Goal: Task Accomplishment & Management: Use online tool/utility

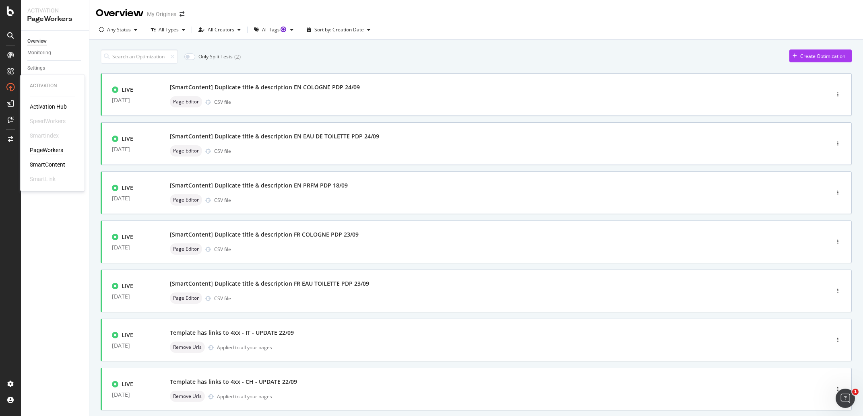
click at [47, 159] on div "Activation Hub SpeedWorkers SmartIndex PageWorkers SmartContent SmartLink" at bounding box center [52, 143] width 45 height 80
click at [50, 163] on div "SmartContent" at bounding box center [47, 165] width 35 height 8
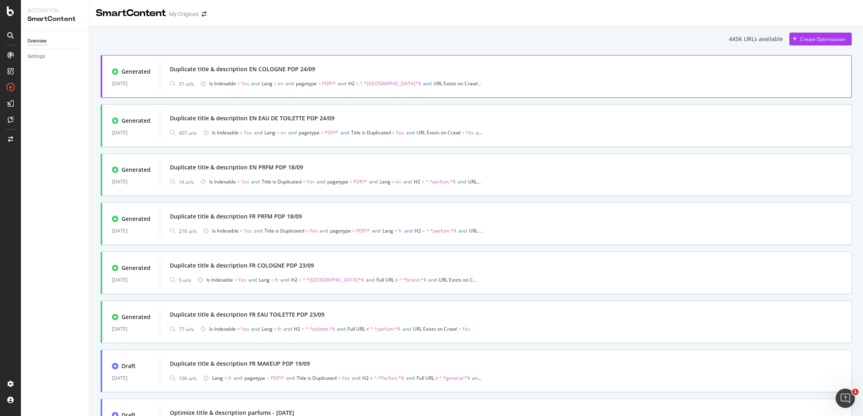
click at [389, 70] on div "Duplicate title & description EN COLOGNE PDP 24/09" at bounding box center [506, 69] width 672 height 11
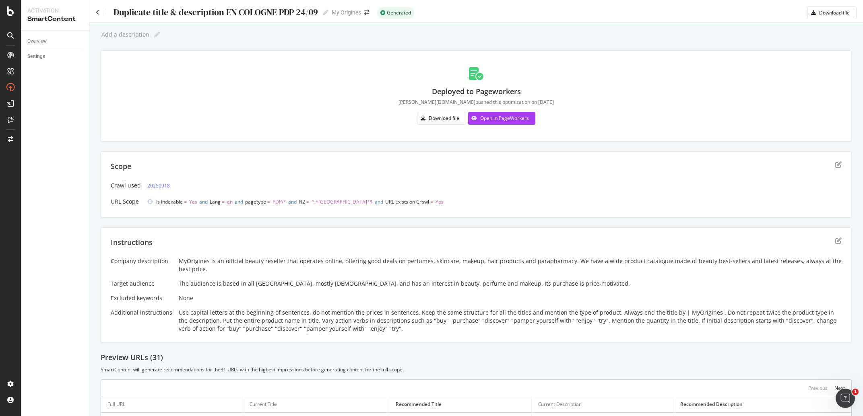
click at [194, 16] on div "Duplicate title & description EN COLOGNE PDP 24/09" at bounding box center [215, 12] width 205 height 10
click at [194, 16] on input "Duplicate title & description EN COLOGNE PDP 24/09" at bounding box center [216, 12] width 206 height 11
click at [249, 257] on div "Instructions" at bounding box center [476, 247] width 731 height 20
click at [249, 258] on div "Instructions Company description MyOrigines is an official beauty reseller that…" at bounding box center [476, 285] width 751 height 116
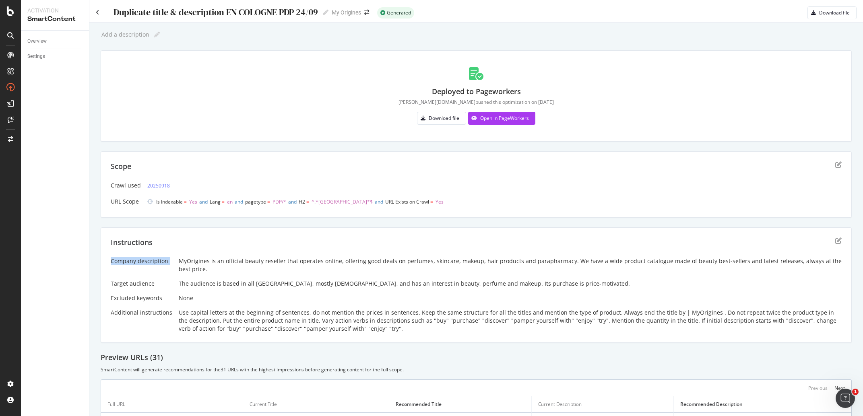
click at [249, 262] on div "MyOrigines is an official beauty reseller that operates online, offering good d…" at bounding box center [510, 265] width 663 height 16
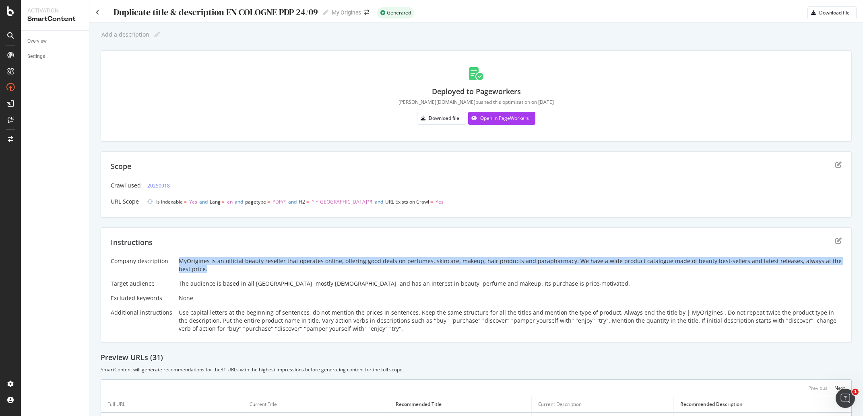
drag, startPoint x: 212, startPoint y: 267, endPoint x: 177, endPoint y: 261, distance: 35.6
click at [179, 261] on div "MyOrigines is an official beauty reseller that operates online, offering good d…" at bounding box center [510, 265] width 663 height 16
copy div "MyOrigines is an official beauty reseller that operates online, offering good d…"
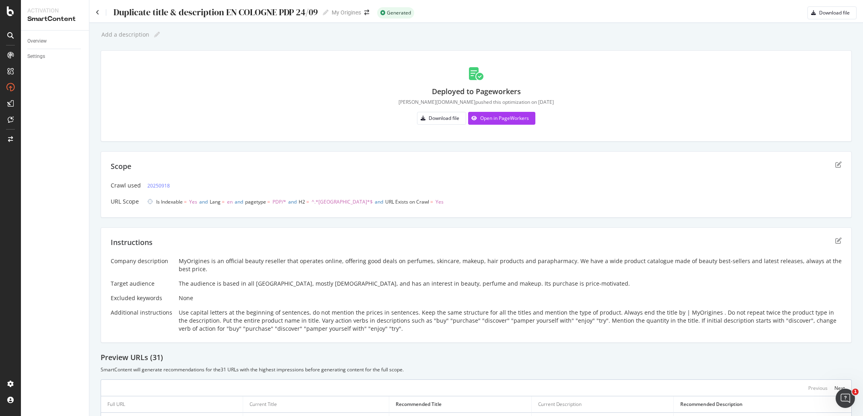
click at [229, 285] on div "The audience is based in all Europe, mostly female, and has an interest in beau…" at bounding box center [510, 284] width 663 height 8
click at [220, 323] on div "Use capital letters at the beginning of sentences, do not mention the prices in…" at bounding box center [510, 321] width 663 height 24
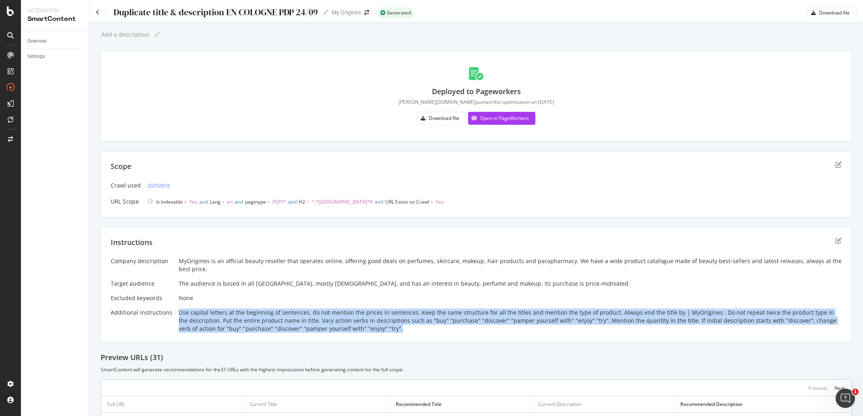
drag, startPoint x: 381, startPoint y: 330, endPoint x: 177, endPoint y: 312, distance: 205.2
click at [179, 312] on div "Use capital letters at the beginning of sentences, do not mention the prices in…" at bounding box center [510, 321] width 663 height 24
copy div "Use capital letters at the beginning of sentences, do not mention the prices in…"
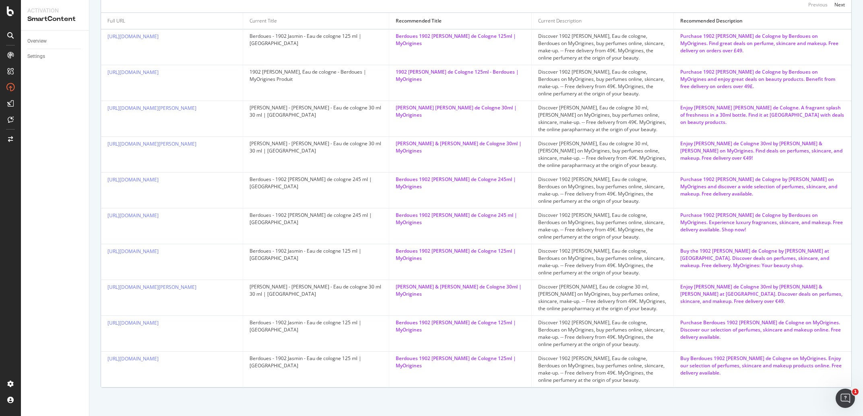
scroll to position [109, 0]
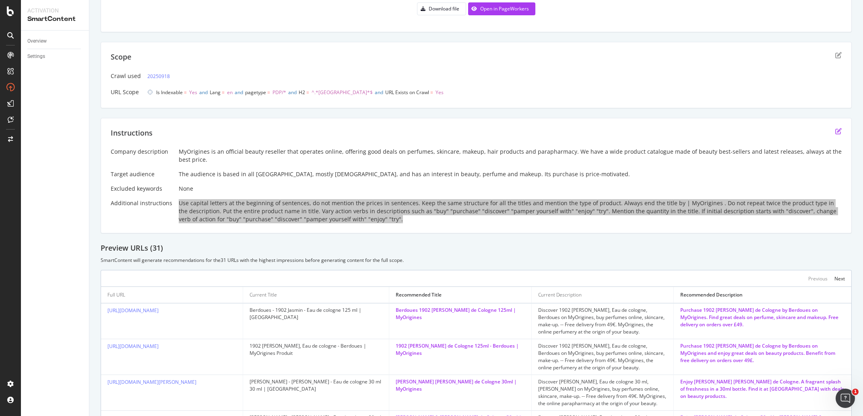
click at [835, 131] on icon "edit" at bounding box center [838, 131] width 6 height 6
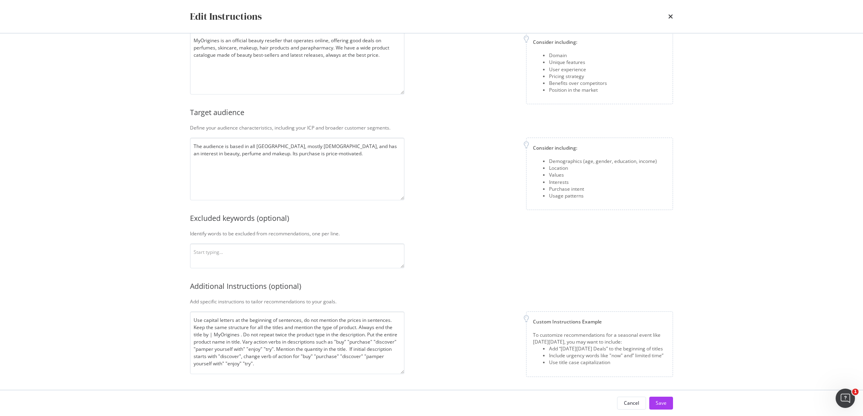
scroll to position [55, 0]
click at [297, 366] on textarea "Use capital letters at the beginning of sentences, do not mention the prices in…" at bounding box center [297, 342] width 214 height 63
type textarea "Use capital letters at the beginning of sentences, do not mention the prices in…"
click at [259, 245] on textarea "modal" at bounding box center [297, 255] width 214 height 25
type textarea "delivery free"
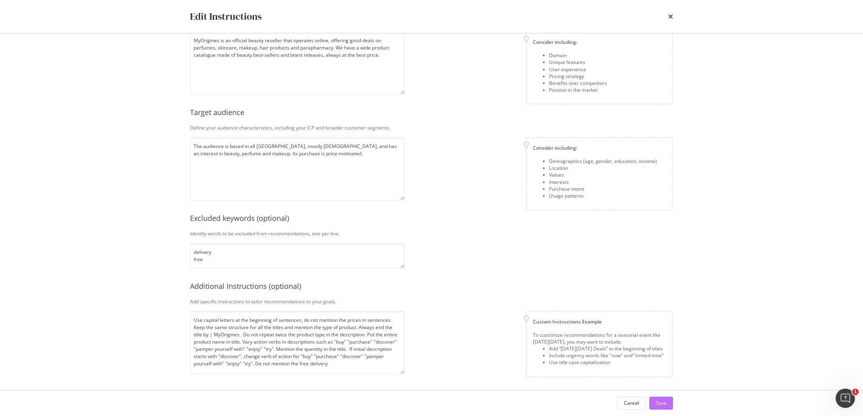
click at [656, 402] on button "Save" at bounding box center [661, 403] width 24 height 13
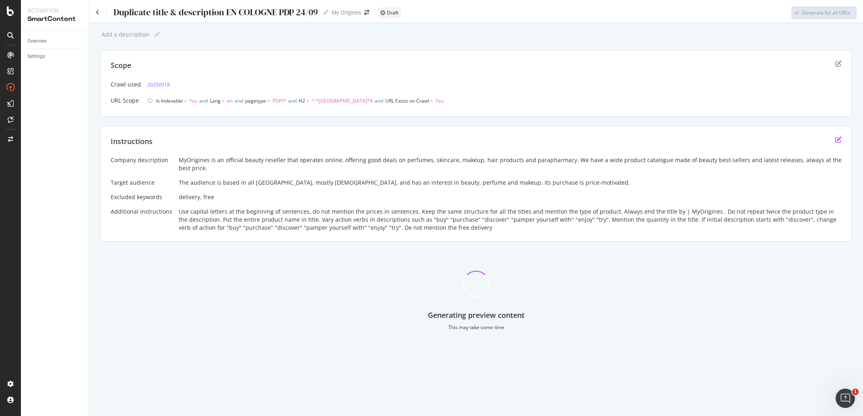
click at [837, 137] on icon "edit" at bounding box center [838, 139] width 6 height 6
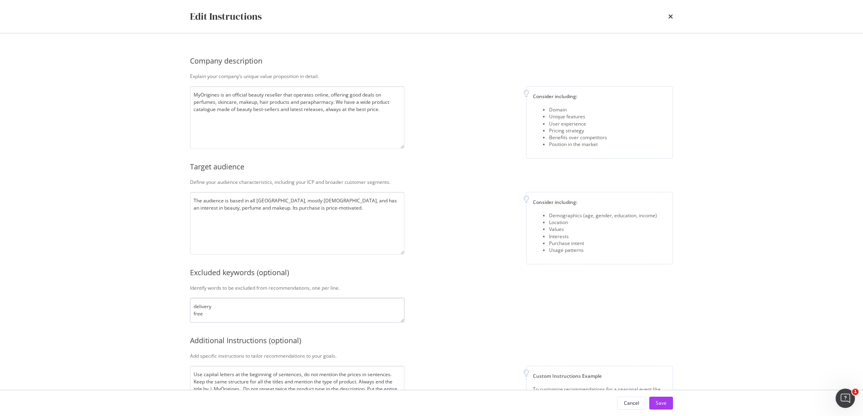
scroll to position [29, 0]
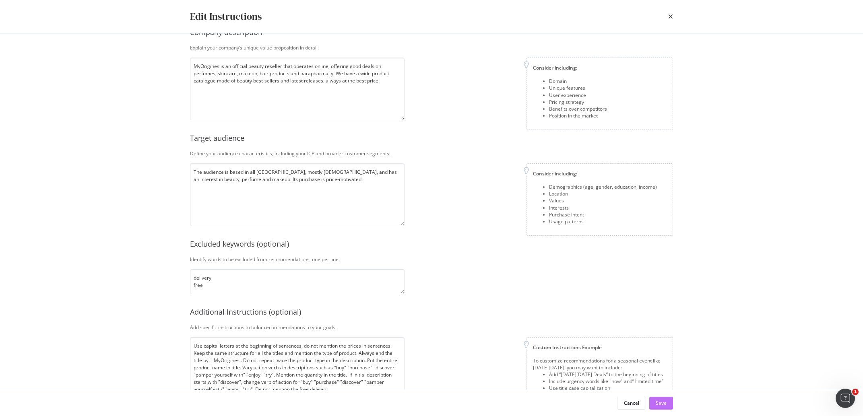
click at [661, 403] on div "Save" at bounding box center [661, 403] width 11 height 7
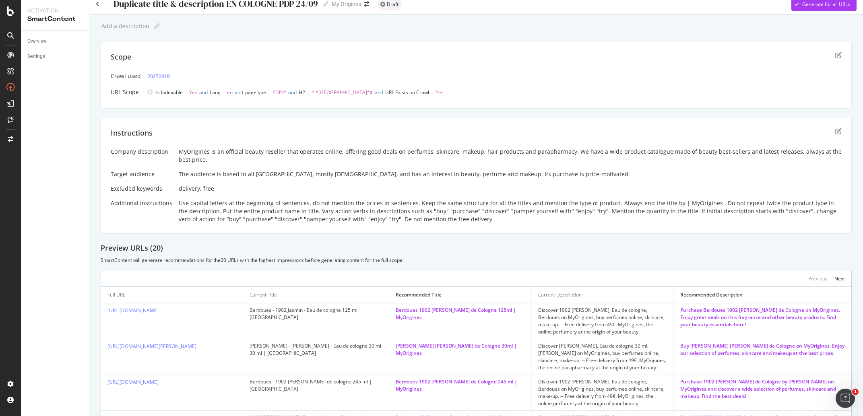
scroll to position [0, 0]
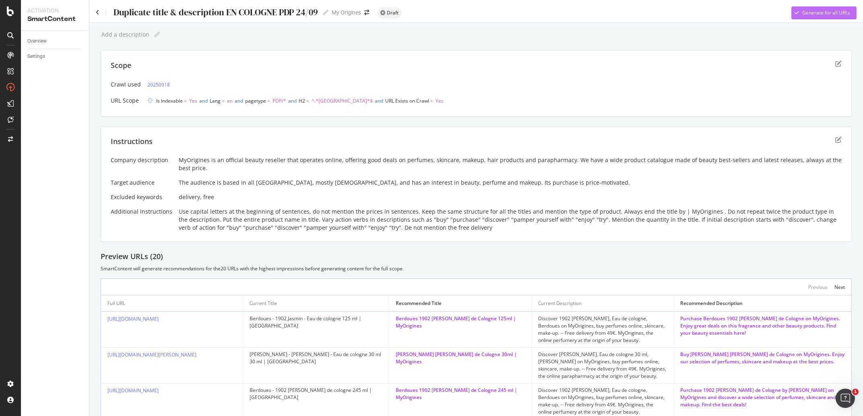
click at [812, 14] on div "Generate for all URLs" at bounding box center [826, 12] width 48 height 7
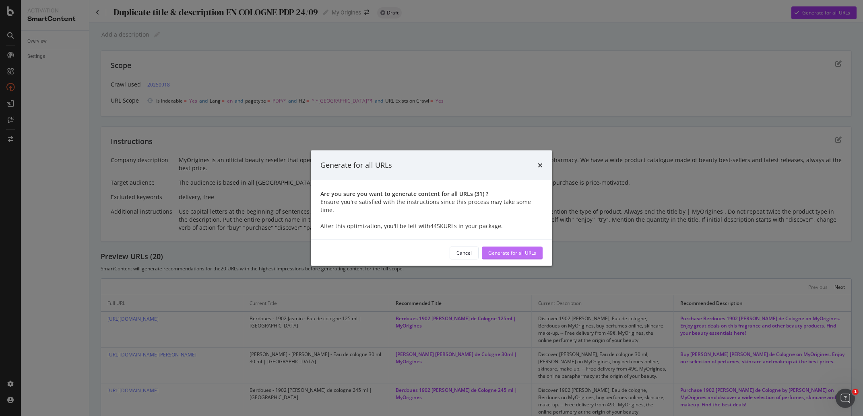
click at [501, 249] on div "Generate for all URLs" at bounding box center [512, 252] width 48 height 7
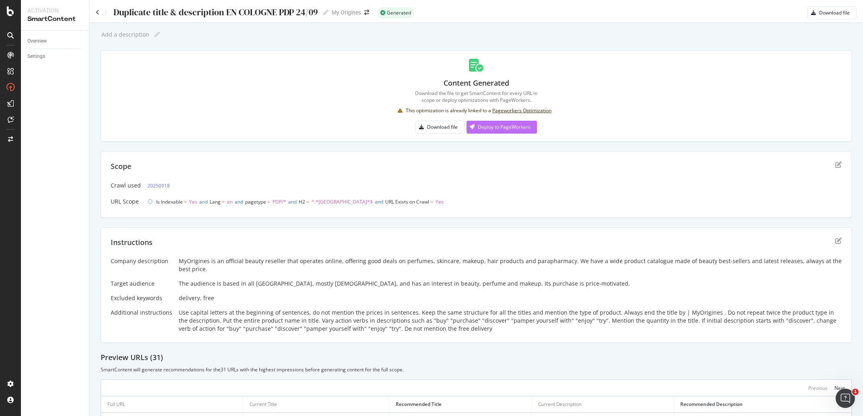
click at [499, 131] on div "Deploy to PageWorkers" at bounding box center [498, 127] width 64 height 12
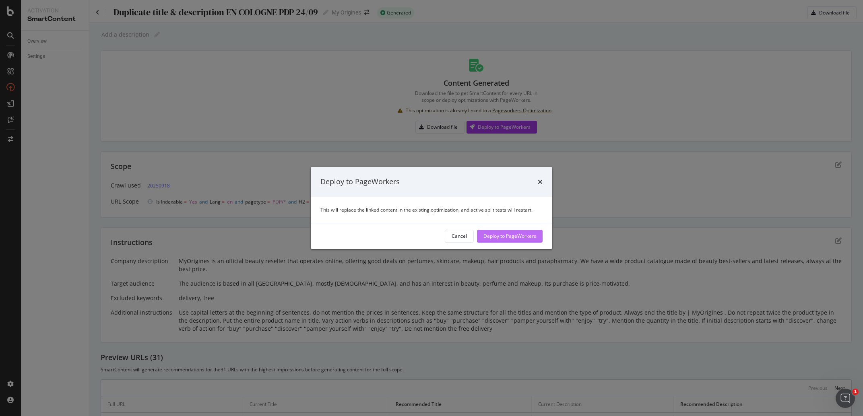
click at [505, 240] on div "Deploy to PageWorkers" at bounding box center [509, 236] width 53 height 12
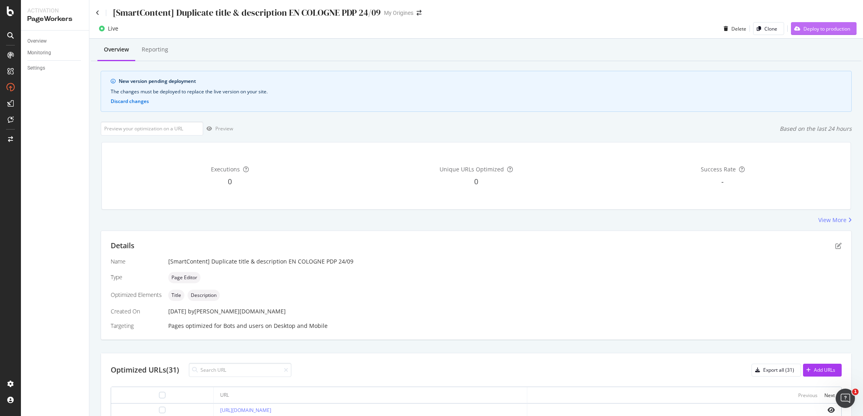
click at [800, 33] on div "Deploy to production" at bounding box center [820, 29] width 59 height 12
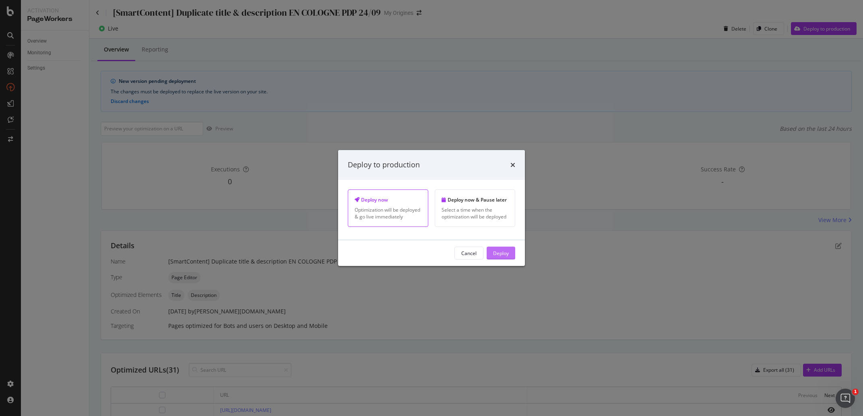
click at [508, 256] on div "Deploy" at bounding box center [501, 252] width 16 height 7
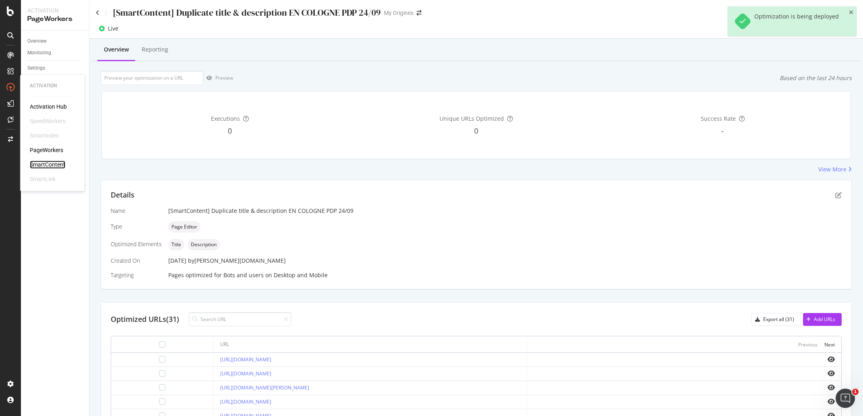
click at [52, 166] on div "SmartContent" at bounding box center [47, 165] width 35 height 8
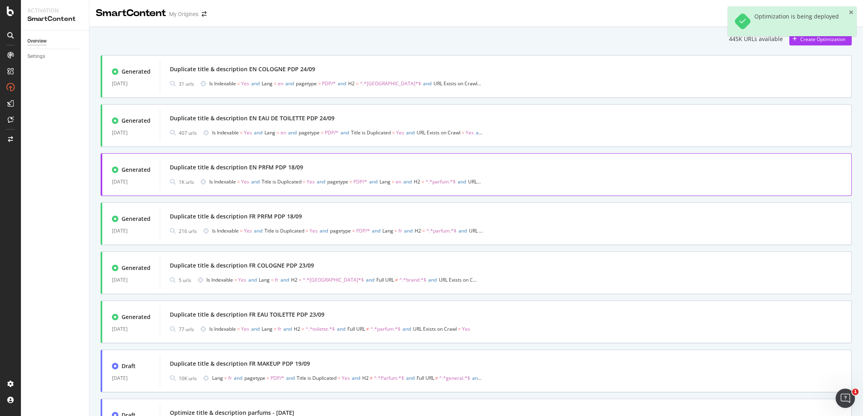
click at [298, 167] on div "Duplicate title & description EN PRFM PDP 18/09" at bounding box center [236, 167] width 133 height 8
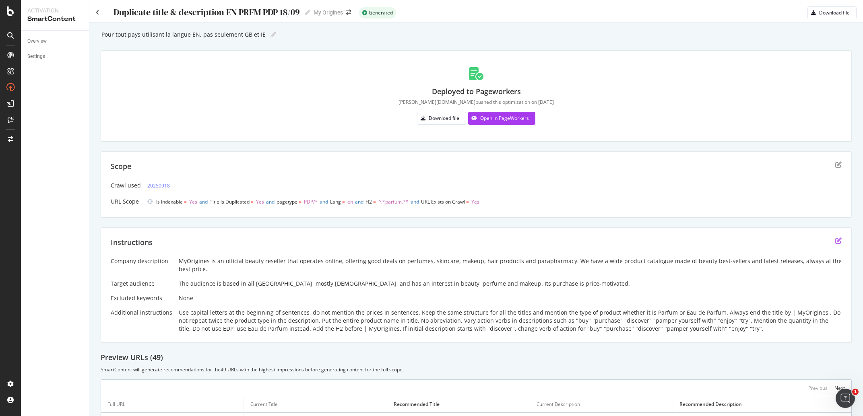
click at [835, 239] on icon "edit" at bounding box center [838, 240] width 6 height 6
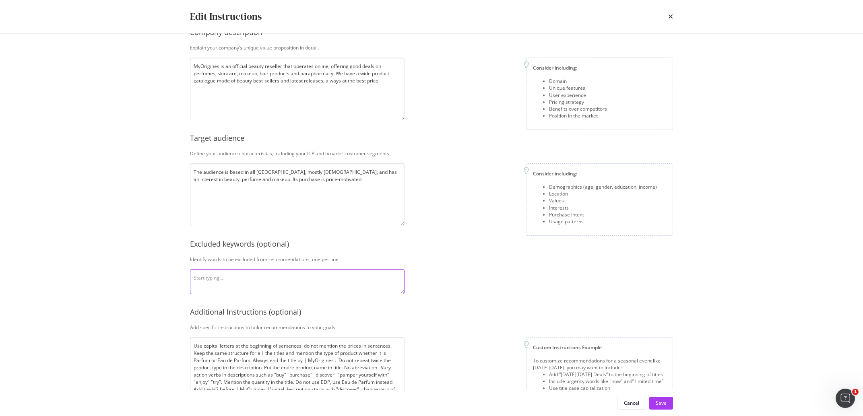
click at [294, 285] on textarea "modal" at bounding box center [297, 281] width 214 height 25
click at [232, 285] on textarea "free delivery" at bounding box center [297, 282] width 214 height 25
click at [231, 284] on textarea "free delivery" at bounding box center [297, 282] width 214 height 25
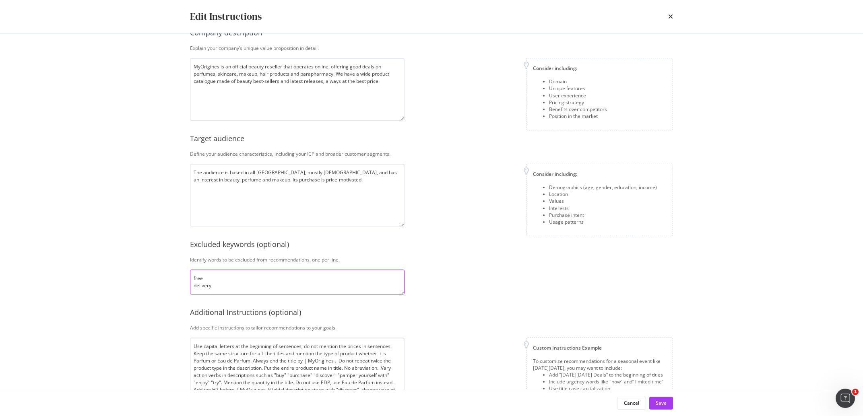
click at [212, 281] on textarea "free delivery" at bounding box center [297, 282] width 214 height 25
drag, startPoint x: 213, startPoint y: 289, endPoint x: 180, endPoint y: 268, distance: 39.0
click at [190, 270] on textarea "free delivery" at bounding box center [297, 282] width 214 height 25
type textarea "free delivery"
click at [671, 405] on button "Save" at bounding box center [661, 403] width 24 height 13
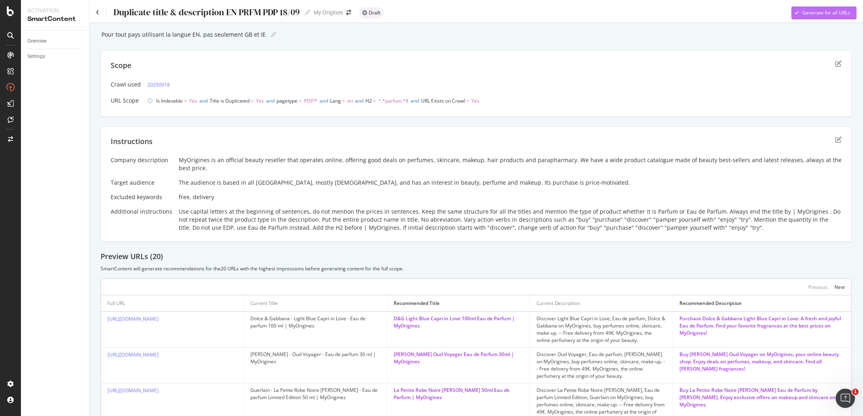
click at [823, 13] on div "Generate for all URLs" at bounding box center [826, 12] width 48 height 7
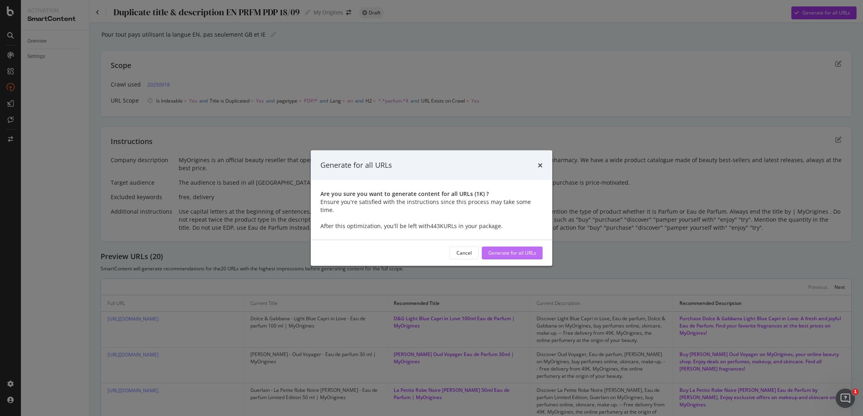
click at [524, 249] on div "Generate for all URLs" at bounding box center [512, 252] width 48 height 7
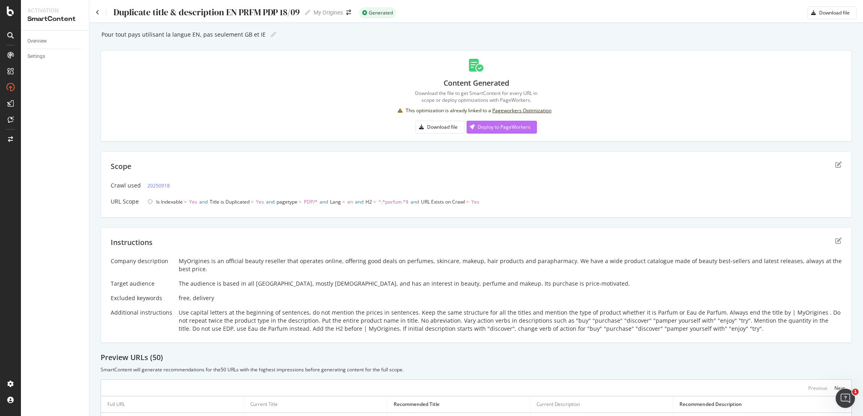
click at [505, 123] on div "Deploy to PageWorkers" at bounding box center [498, 127] width 64 height 12
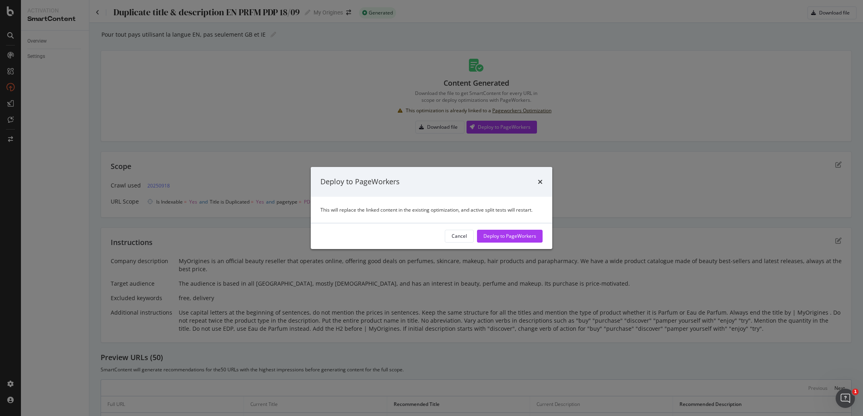
click at [511, 244] on div "Cancel Deploy to PageWorkers" at bounding box center [431, 236] width 241 height 26
click at [511, 243] on div "Cancel Deploy to PageWorkers" at bounding box center [431, 236] width 241 height 26
click at [510, 237] on div "Deploy to PageWorkers" at bounding box center [509, 236] width 53 height 7
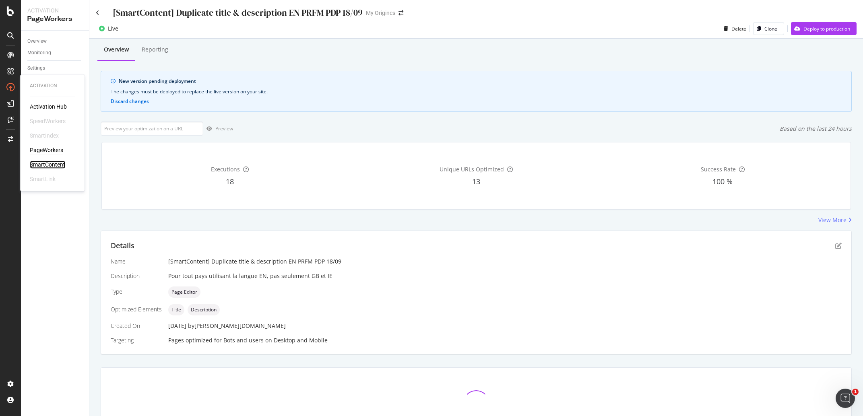
click at [49, 161] on div "SmartContent" at bounding box center [47, 165] width 35 height 8
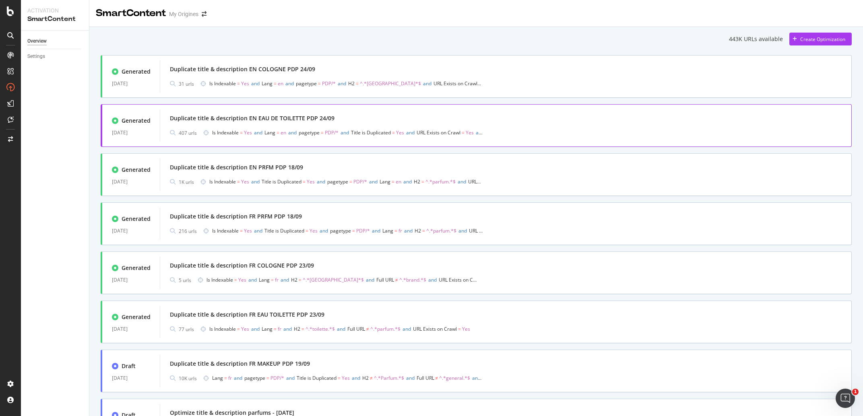
click at [320, 115] on div "Duplicate title & description EN EAU DE TOILETTE PDP 24/09" at bounding box center [252, 118] width 165 height 8
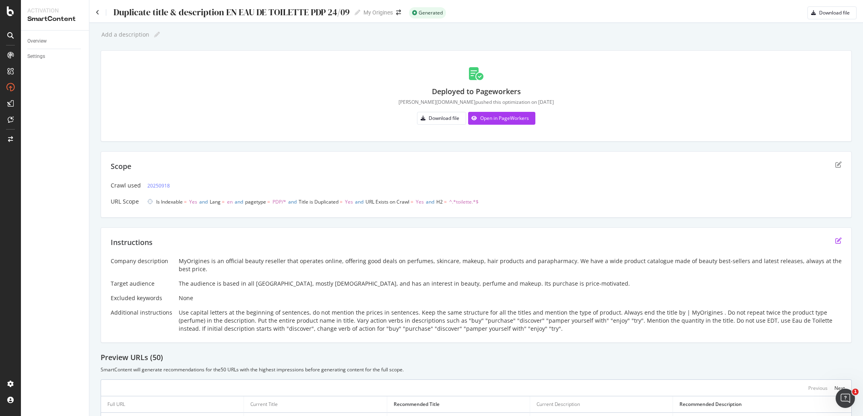
click at [835, 239] on icon "edit" at bounding box center [838, 240] width 6 height 6
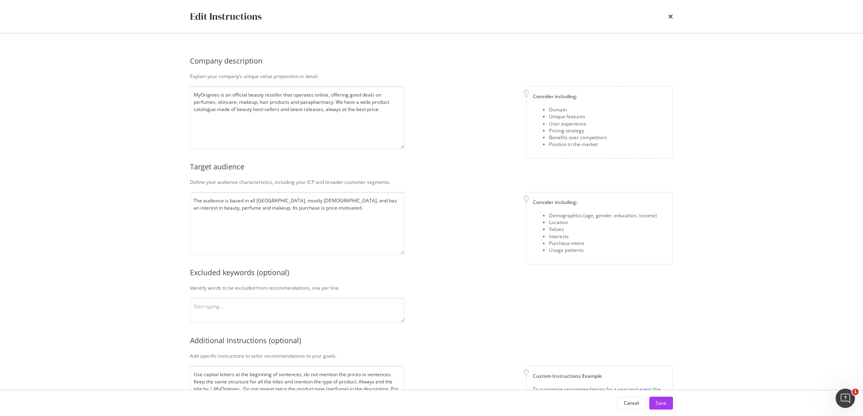
scroll to position [28, 0]
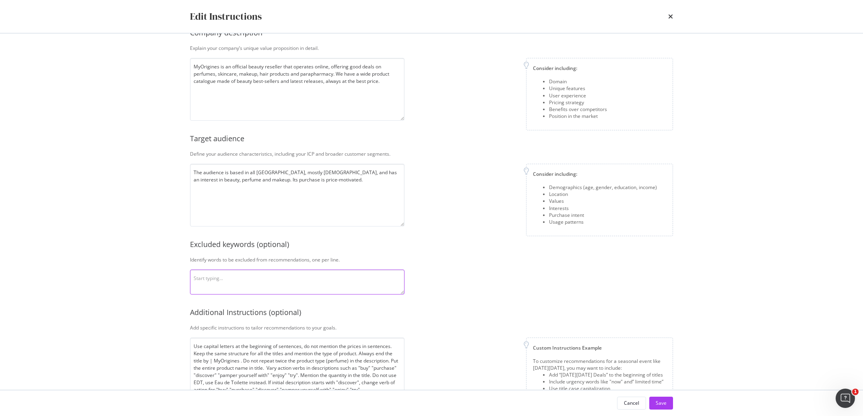
click at [290, 288] on textarea "modal" at bounding box center [297, 282] width 214 height 25
paste textarea "free delivery"
type textarea "free delivery"
click at [664, 402] on div "Save" at bounding box center [661, 403] width 11 height 7
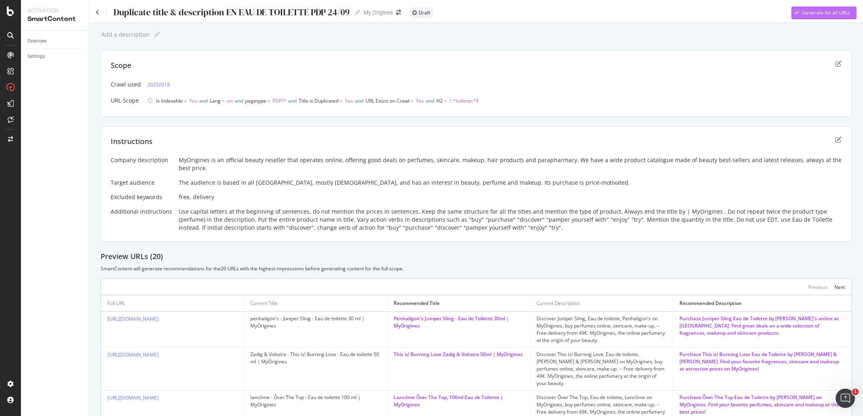
click at [807, 9] on div "Generate for all URLs" at bounding box center [826, 12] width 48 height 7
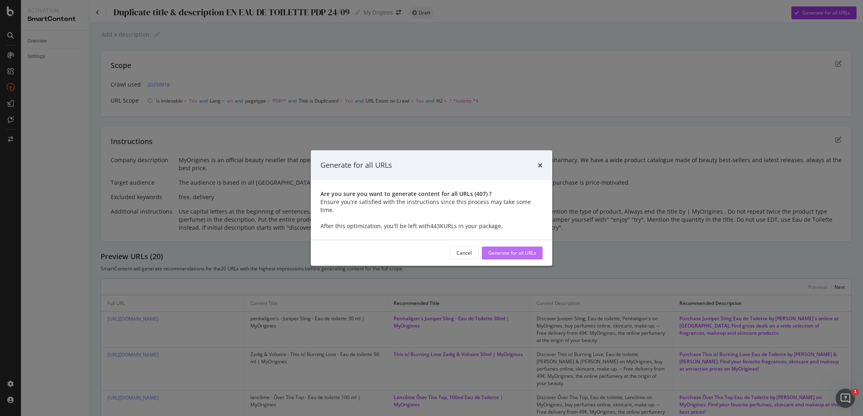
click at [520, 249] on div "Generate for all URLs" at bounding box center [512, 252] width 48 height 7
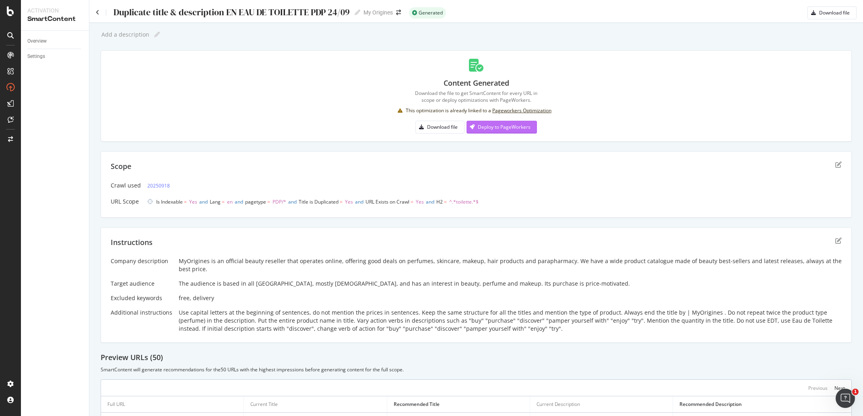
click at [504, 124] on div "Deploy to PageWorkers" at bounding box center [504, 127] width 53 height 7
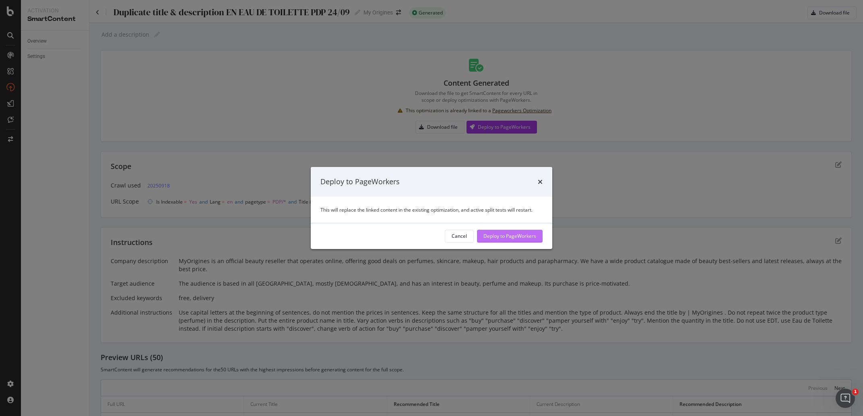
click at [508, 234] on div "Deploy to PageWorkers" at bounding box center [509, 236] width 53 height 7
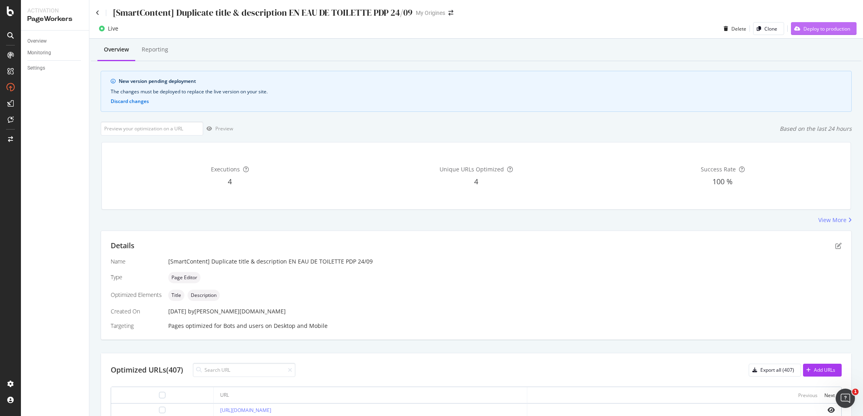
click at [818, 31] on div "Deploy to production" at bounding box center [826, 28] width 47 height 7
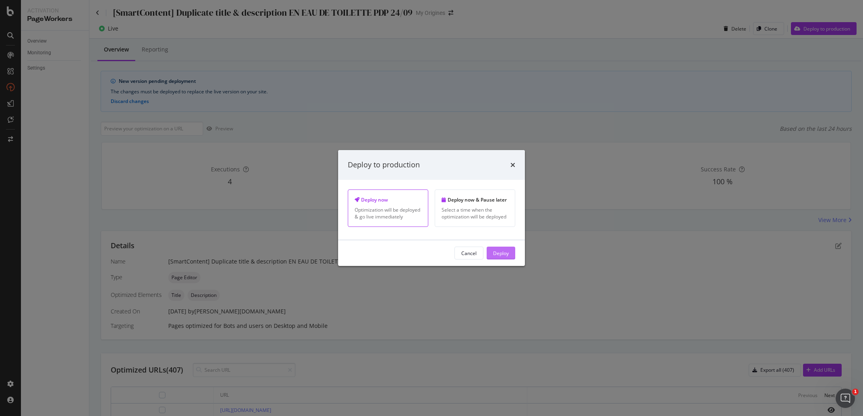
click at [504, 259] on div "Deploy" at bounding box center [501, 253] width 16 height 12
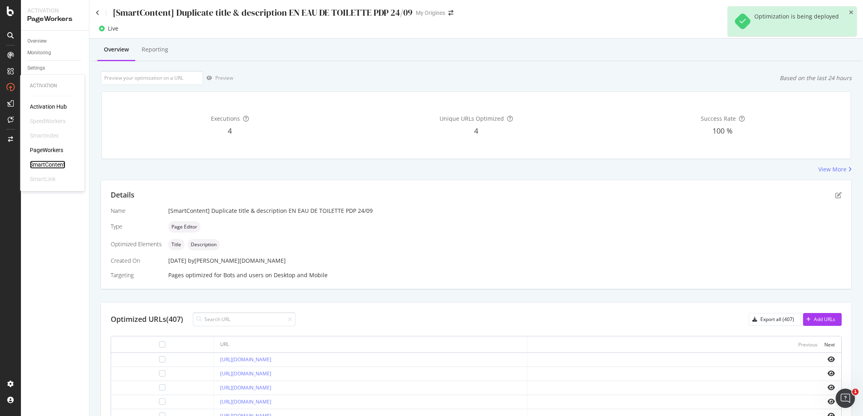
click at [42, 165] on div "SmartContent" at bounding box center [47, 165] width 35 height 8
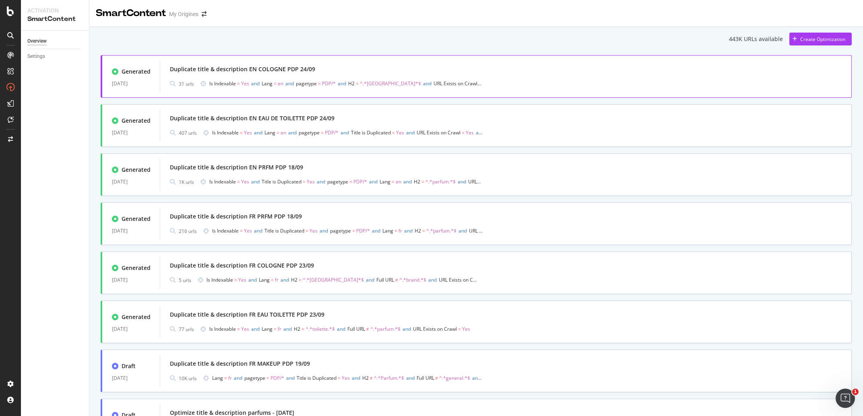
click at [266, 70] on div "Duplicate title & description EN COLOGNE PDP 24/09" at bounding box center [242, 69] width 145 height 8
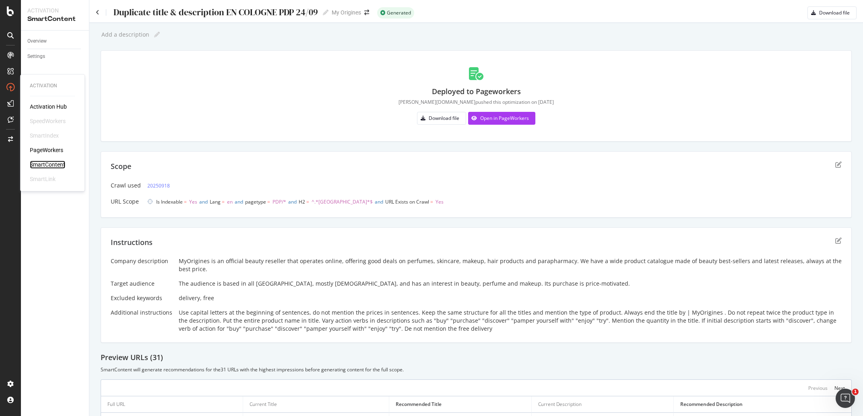
click at [58, 163] on div "SmartContent" at bounding box center [47, 165] width 35 height 8
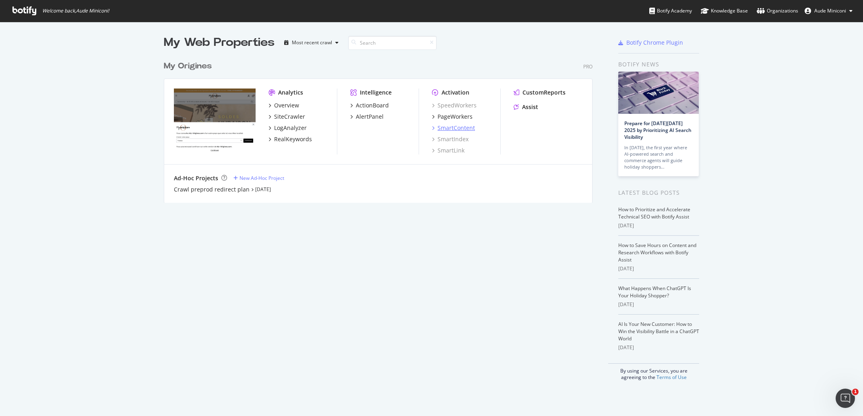
click at [441, 132] on div "SmartContent" at bounding box center [455, 128] width 37 height 8
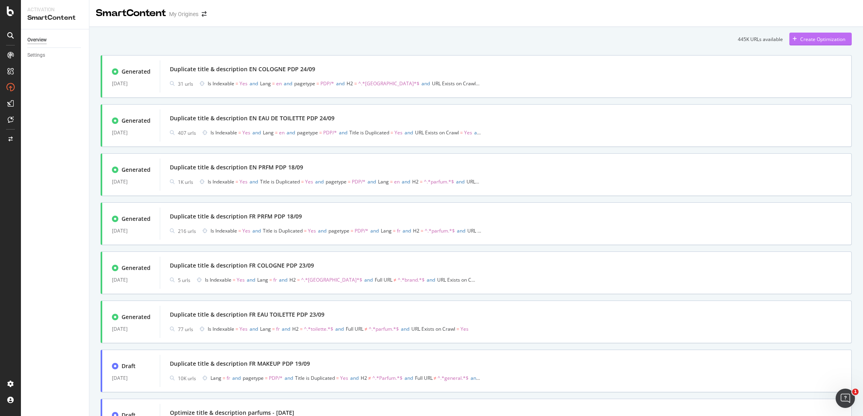
click at [825, 39] on div "Create Optimization" at bounding box center [822, 39] width 45 height 7
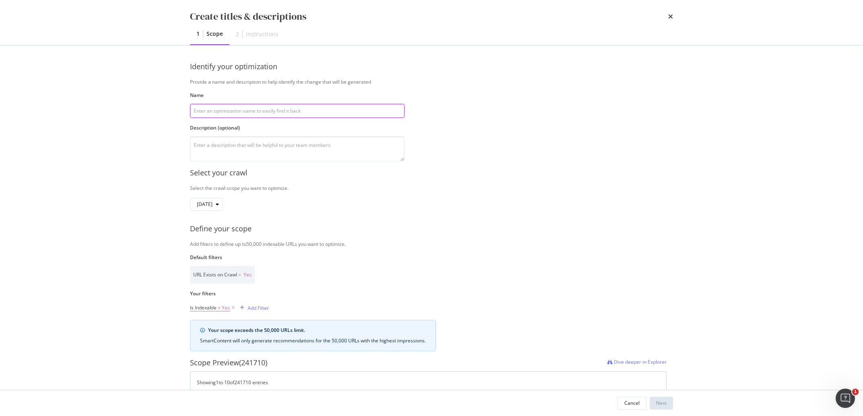
click at [230, 111] on input "modal" at bounding box center [297, 111] width 214 height 14
paste input "Duplicate title & description EN COLOGNE PDP 24/09"
click at [262, 111] on input "Duplicate title & description EN COLOGNE PDP 24/09" at bounding box center [297, 111] width 214 height 14
click at [277, 111] on input "Duplicate title & description DECOLOGNE PDP 24/09" at bounding box center [297, 111] width 214 height 14
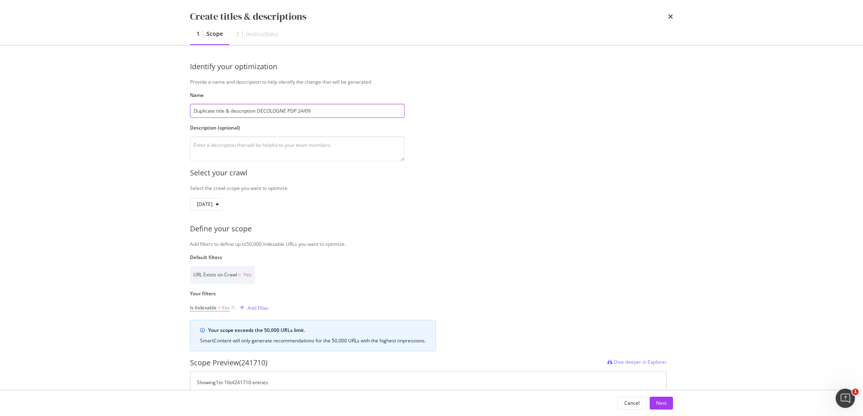
click at [277, 111] on input "Duplicate title & description DECOLOGNE PDP 24/09" at bounding box center [297, 111] width 214 height 14
type input "Duplicate title & description DE PARFUM PDP 24/09"
click at [273, 141] on textarea "modal" at bounding box center [297, 148] width 214 height 25
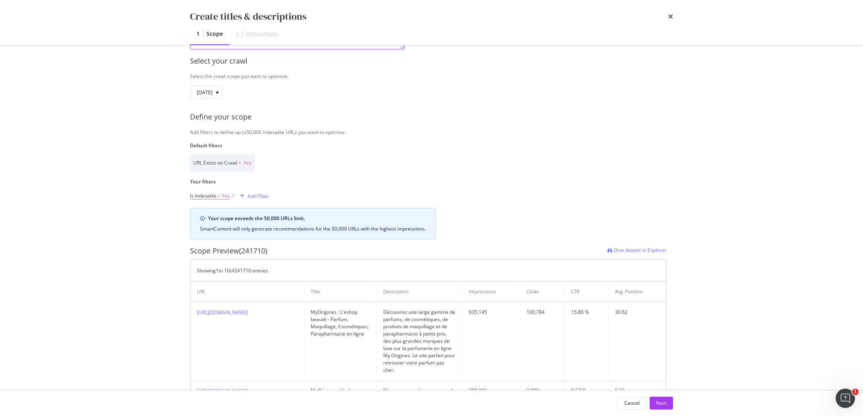
scroll to position [113, 0]
click at [268, 196] on div "Add Filter" at bounding box center [257, 195] width 21 height 7
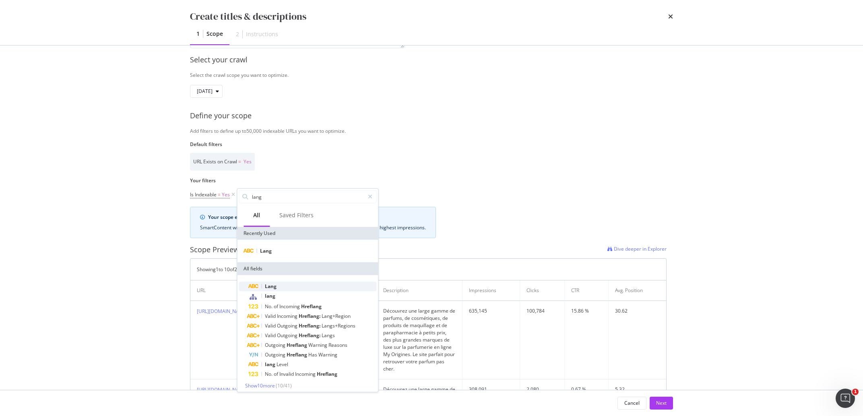
type input "lang"
click at [270, 287] on span "Lang" at bounding box center [271, 286] width 12 height 7
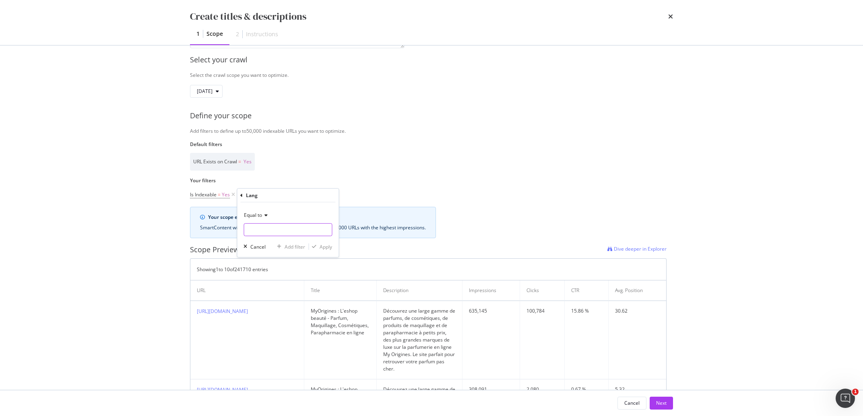
click at [293, 236] on input "Name" at bounding box center [288, 229] width 88 height 13
click at [284, 273] on span "de" at bounding box center [274, 274] width 56 height 7
type input "de"
click at [324, 247] on div "Apply" at bounding box center [326, 246] width 12 height 7
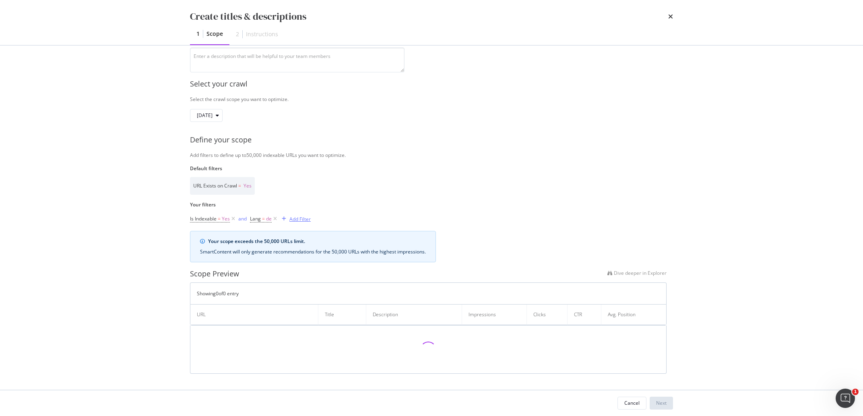
click at [297, 219] on div "Add Filter" at bounding box center [299, 219] width 21 height 7
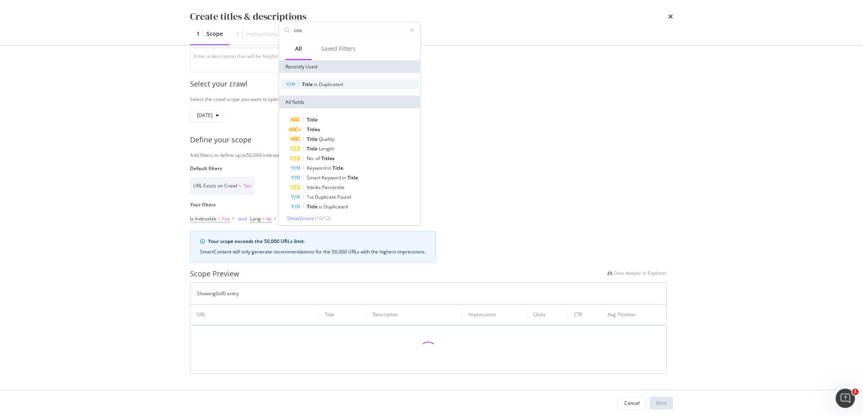
type input "title"
click at [335, 84] on span "Duplicated" at bounding box center [331, 84] width 24 height 7
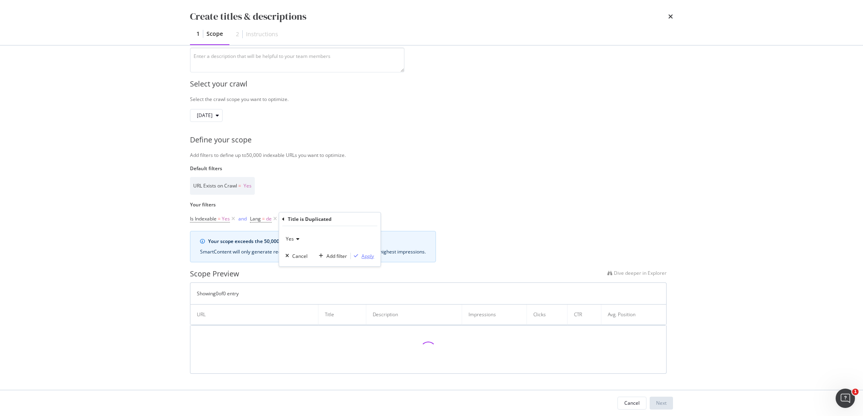
click at [362, 258] on div "Apply" at bounding box center [367, 256] width 12 height 7
click at [377, 218] on div "Add Filter" at bounding box center [373, 219] width 21 height 7
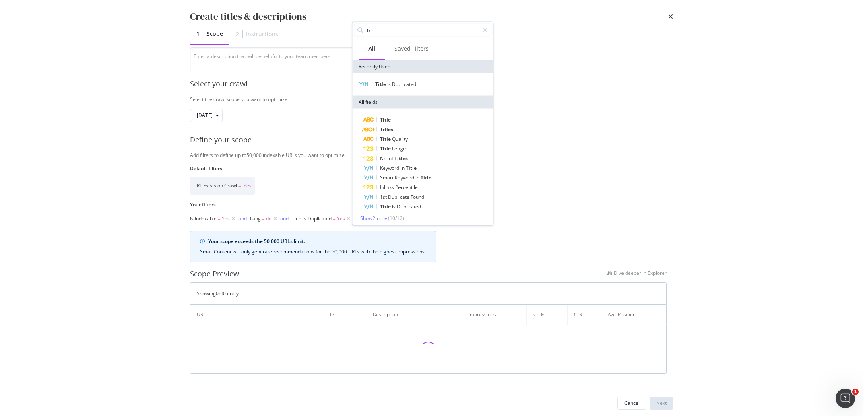
type input "h2"
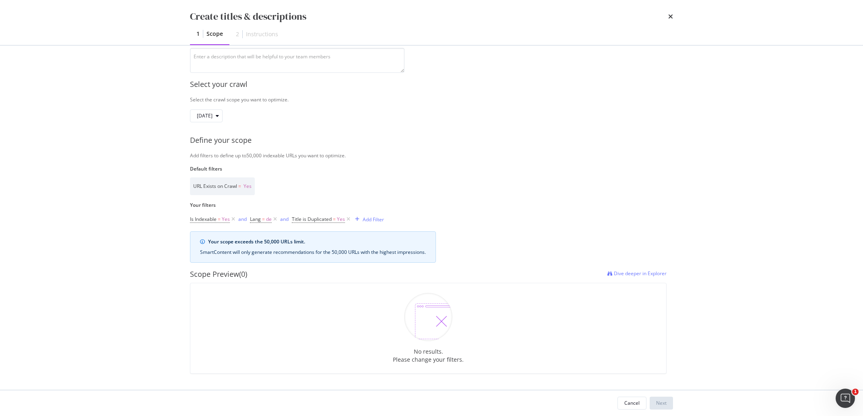
scroll to position [89, 0]
click at [377, 221] on div "Add Filter" at bounding box center [373, 219] width 21 height 7
type input "h2"
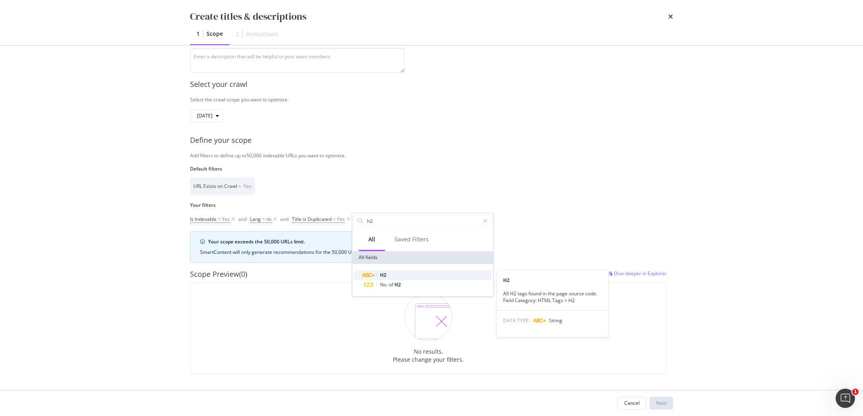
click at [387, 275] on div "H2" at bounding box center [427, 275] width 128 height 10
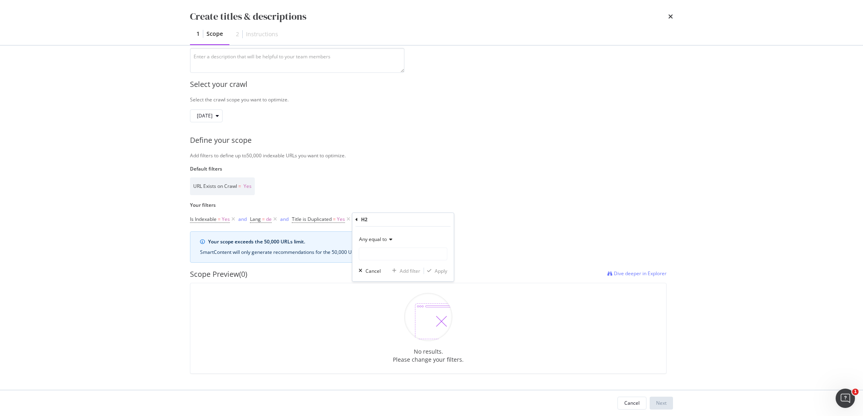
click at [392, 241] on icon "modal" at bounding box center [390, 239] width 6 height 5
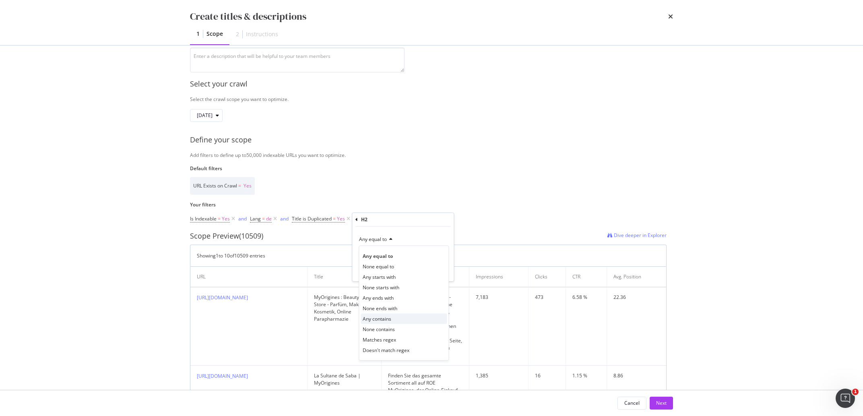
click at [395, 317] on div "Any contains" at bounding box center [404, 318] width 86 height 10
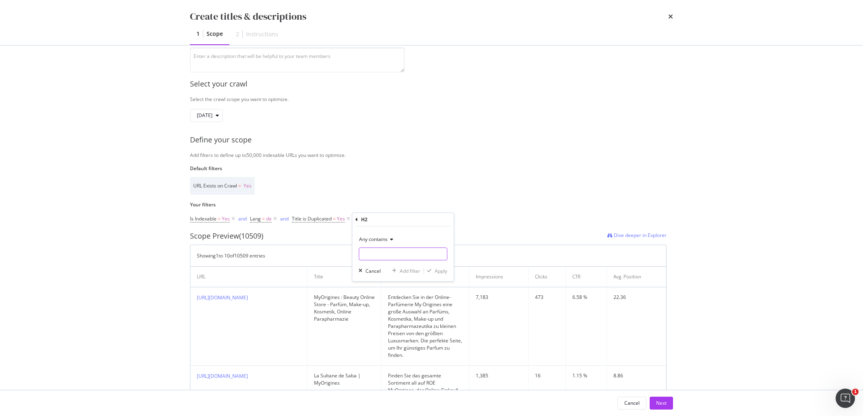
click at [388, 251] on input "Name" at bounding box center [403, 253] width 88 height 13
type input "parfum"
click at [431, 269] on icon "modal" at bounding box center [429, 270] width 4 height 5
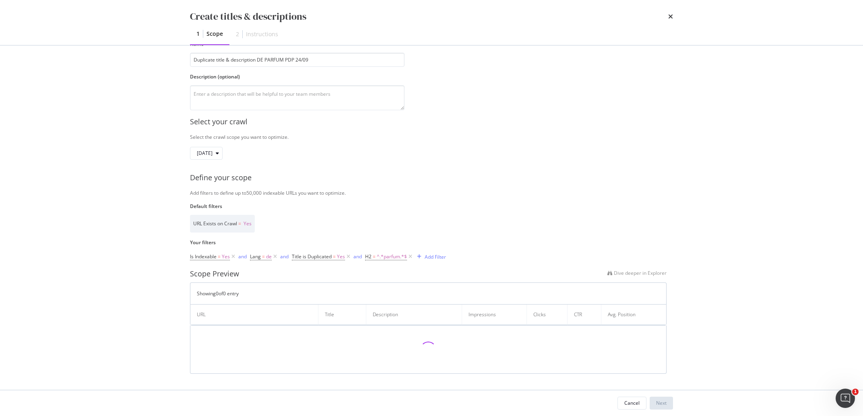
scroll to position [52, 0]
click at [438, 260] on div "Add Filter" at bounding box center [430, 256] width 32 height 9
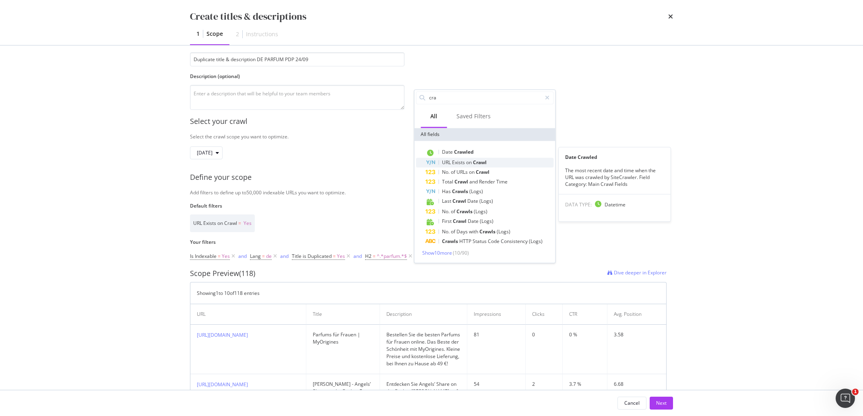
type input "cra"
click at [481, 164] on span "Crawl" at bounding box center [480, 162] width 14 height 7
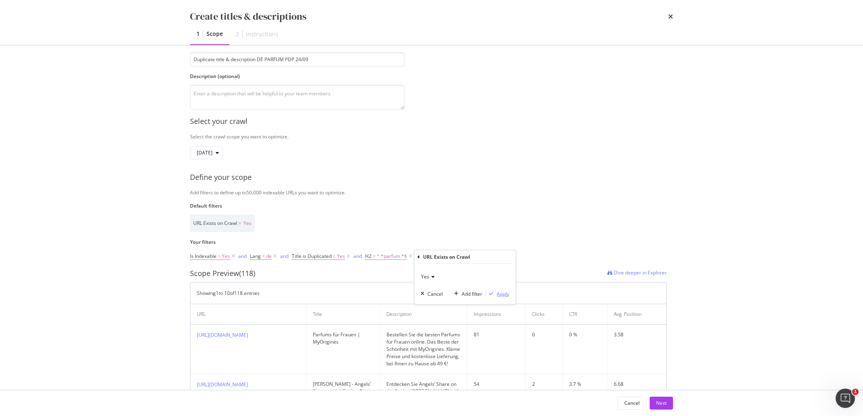
click at [498, 293] on div "Apply" at bounding box center [503, 293] width 12 height 7
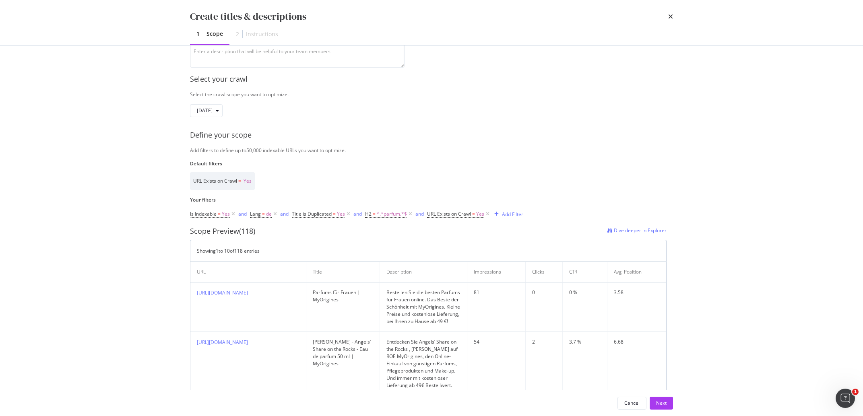
scroll to position [127, 0]
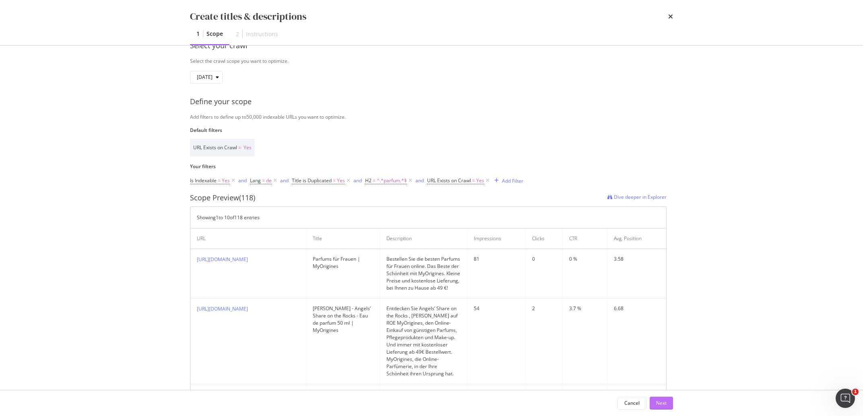
click at [665, 405] on div "Next" at bounding box center [661, 403] width 10 height 7
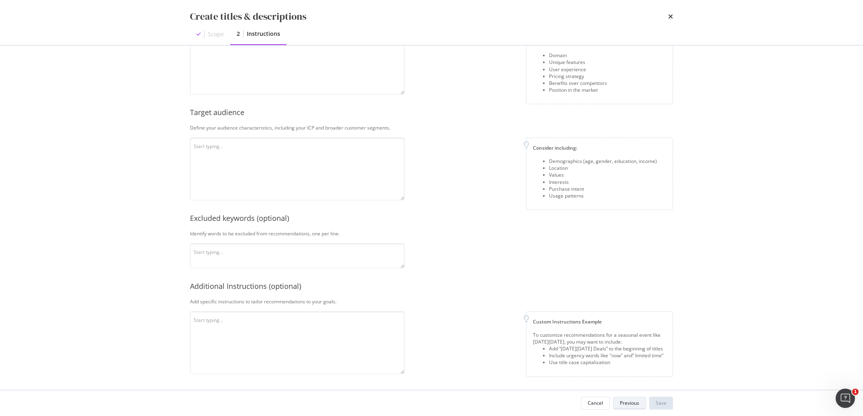
scroll to position [27, 0]
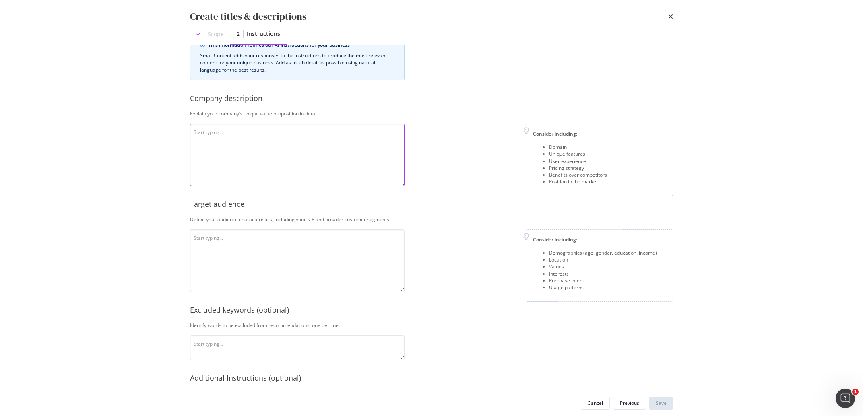
click at [231, 141] on textarea "modal" at bounding box center [297, 155] width 214 height 63
paste textarea "MyOrigines ist ein offizieller Online-Händler für Schönheitsprodukte, der günst…"
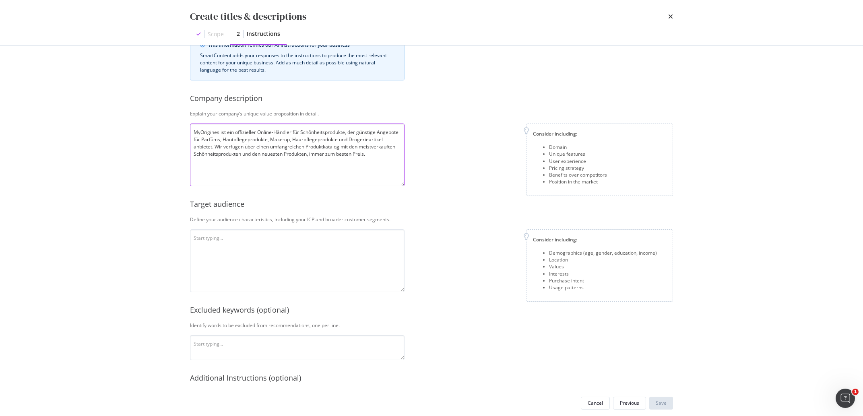
type textarea "MyOrigines ist ein offizieller Online-Händler für Schönheitsprodukte, der günst…"
click at [243, 241] on textarea "modal" at bounding box center [297, 260] width 214 height 63
paste textarea "Die Zielgruppe kommt aus ganz Europa, besteht überwiegend aus Frauen und intere…"
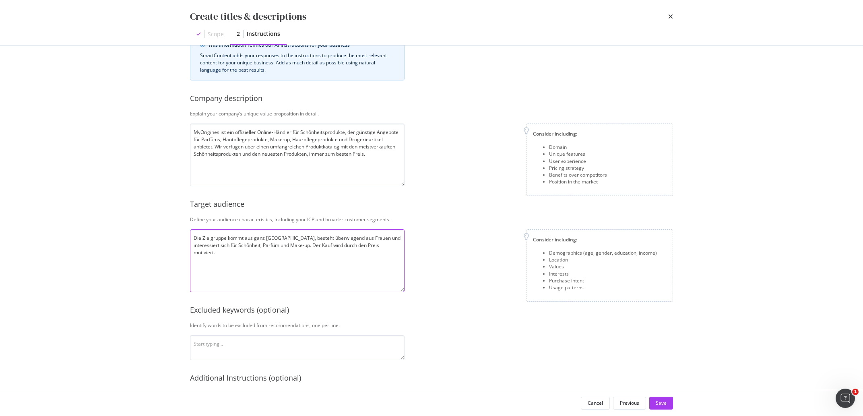
type textarea "Die Zielgruppe kommt aus ganz Europa, besteht überwiegend aus Frauen und intere…"
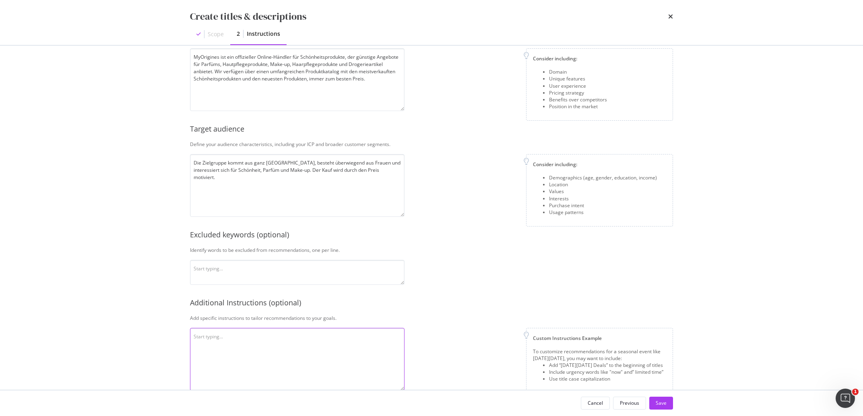
click at [223, 344] on textarea "modal" at bounding box center [297, 359] width 214 height 63
paste textarea "Verwenden Sie Großbuchstaben am Anfang von Sätzen, erwähnen Sie die Preise nich…"
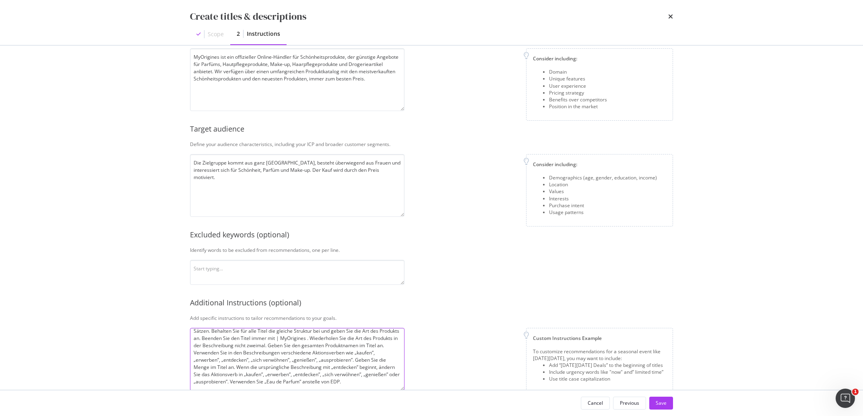
scroll to position [119, 0]
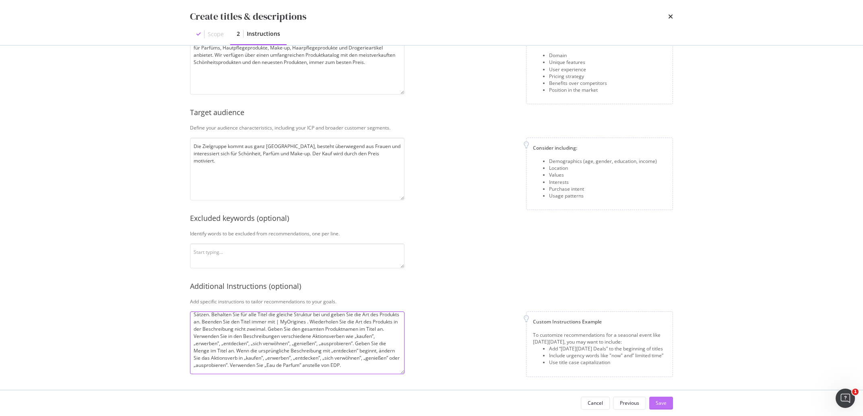
type textarea "Verwenden Sie Großbuchstaben am Anfang von Sätzen, erwähnen Sie die Preise nich…"
click at [662, 404] on div "Save" at bounding box center [661, 403] width 11 height 7
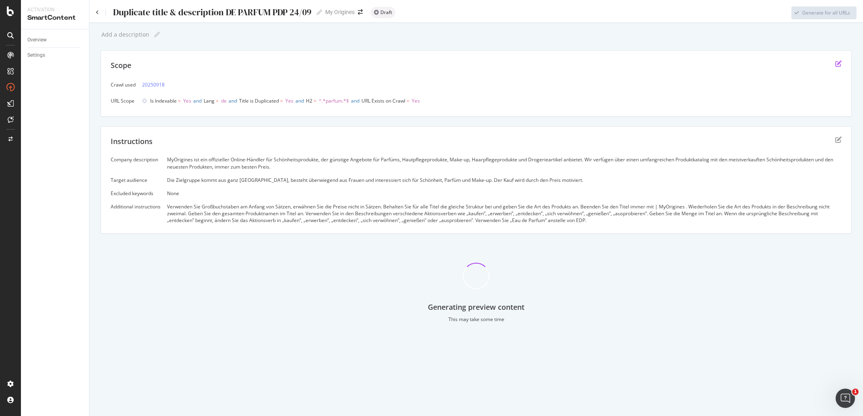
click at [838, 64] on icon "edit" at bounding box center [838, 63] width 6 height 6
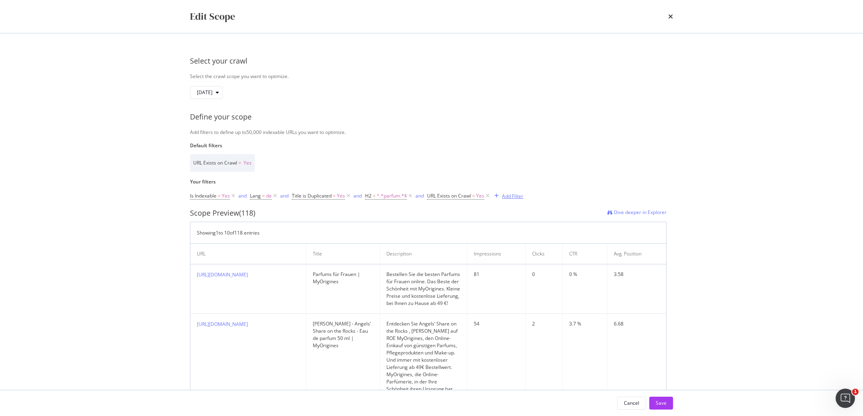
click at [506, 196] on div "Add Filter" at bounding box center [512, 196] width 21 height 7
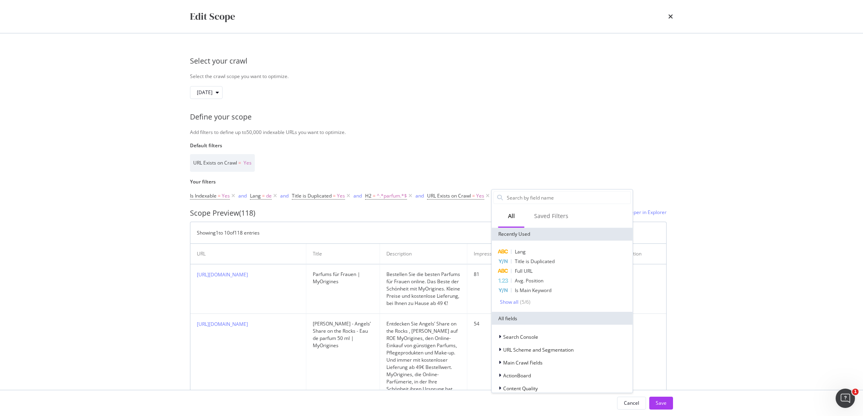
click at [506, 196] on input "Default filters" at bounding box center [568, 198] width 125 height 12
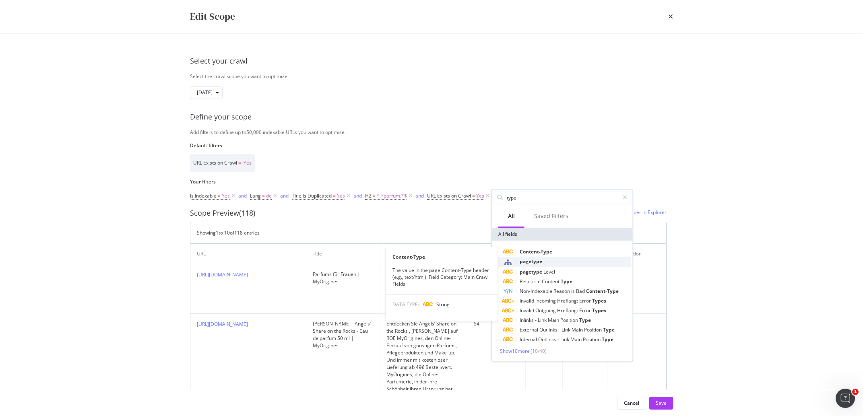
type input "type"
click at [542, 259] on span "pagetype" at bounding box center [530, 261] width 23 height 7
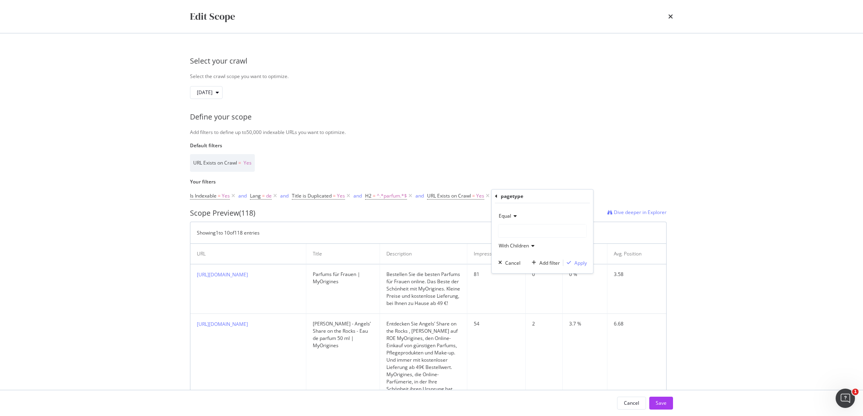
click at [525, 225] on div "modal" at bounding box center [542, 231] width 89 height 14
click at [524, 227] on div "modal" at bounding box center [543, 231] width 88 height 13
click at [539, 250] on span "271,143 URLS" at bounding box center [534, 247] width 33 height 7
click at [580, 264] on div "Apply" at bounding box center [580, 263] width 12 height 7
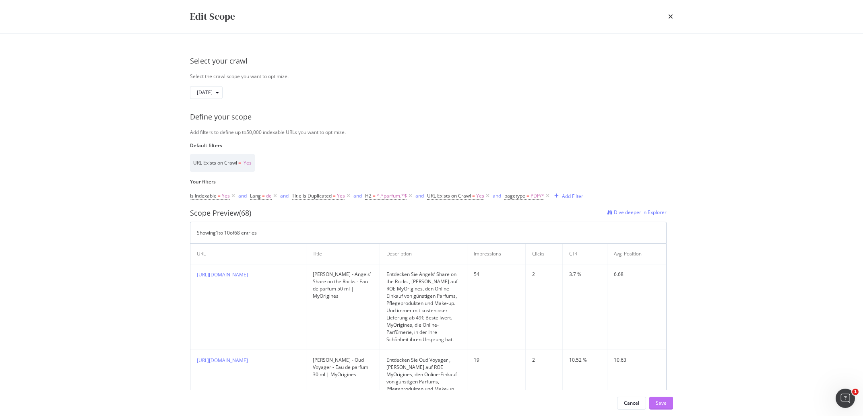
click at [670, 404] on button "Save" at bounding box center [661, 403] width 24 height 13
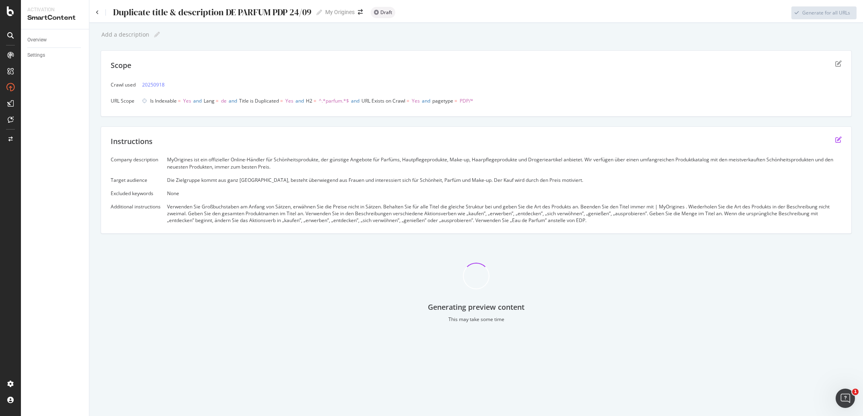
click at [839, 139] on icon "edit" at bounding box center [838, 139] width 6 height 6
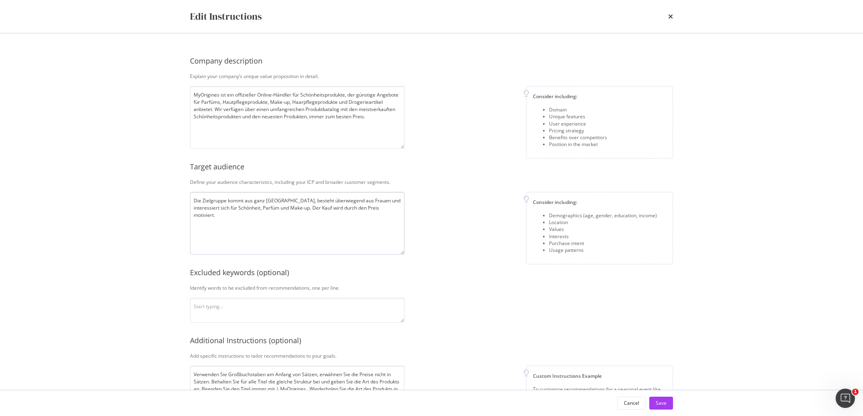
scroll to position [15, 0]
click at [229, 311] on textarea "modal" at bounding box center [297, 310] width 214 height 25
paste textarea "Lieferung kostenlos"
click at [226, 311] on textarea "Lieferung kostenlos" at bounding box center [297, 310] width 214 height 25
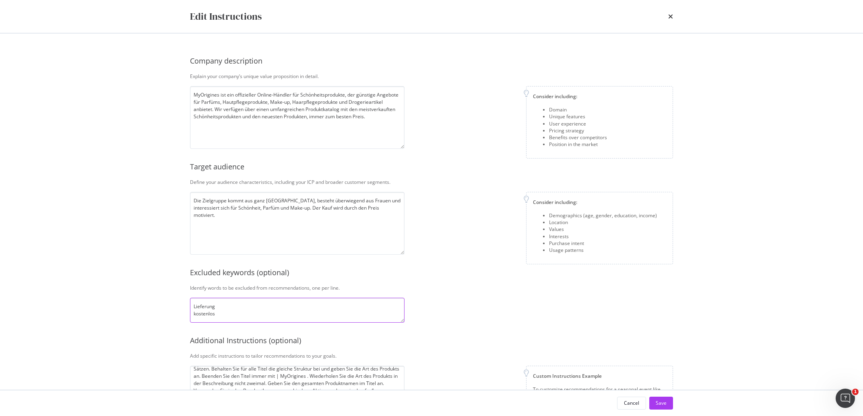
scroll to position [0, 0]
type textarea "Lieferung kostenlos"
click at [656, 402] on button "Save" at bounding box center [661, 403] width 24 height 13
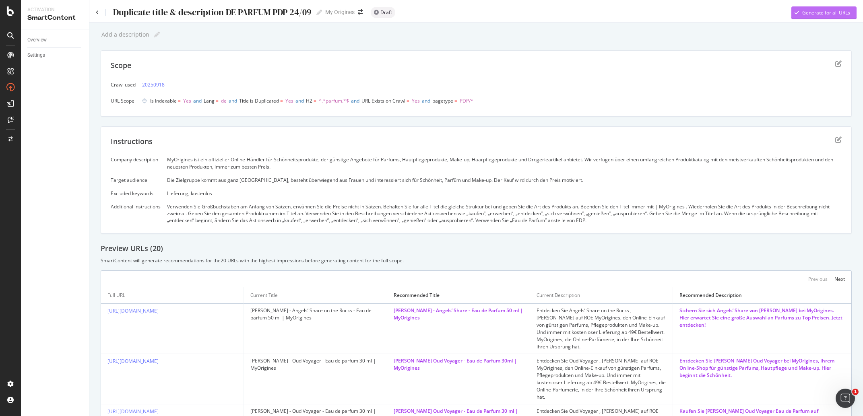
click at [809, 14] on div "Generate for all URLs" at bounding box center [826, 12] width 48 height 7
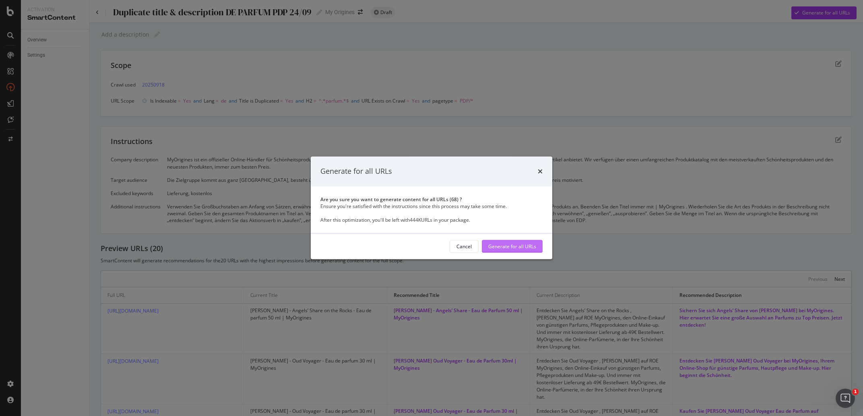
click at [522, 250] on div "Generate for all URLs" at bounding box center [512, 246] width 48 height 7
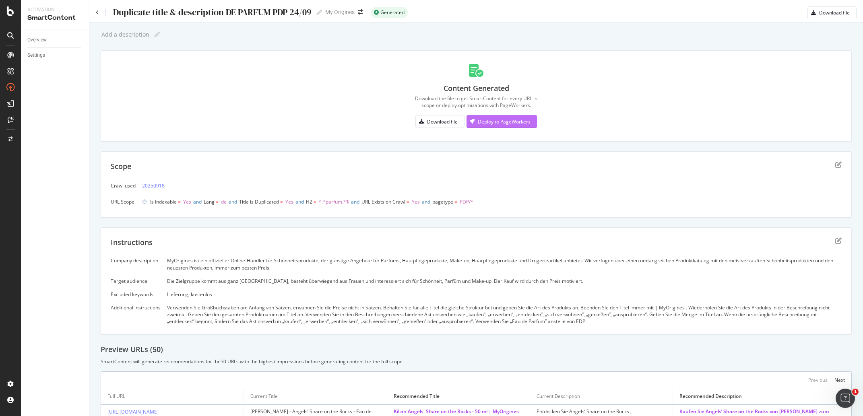
click at [499, 124] on div "Deploy to PageWorkers" at bounding box center [504, 121] width 53 height 7
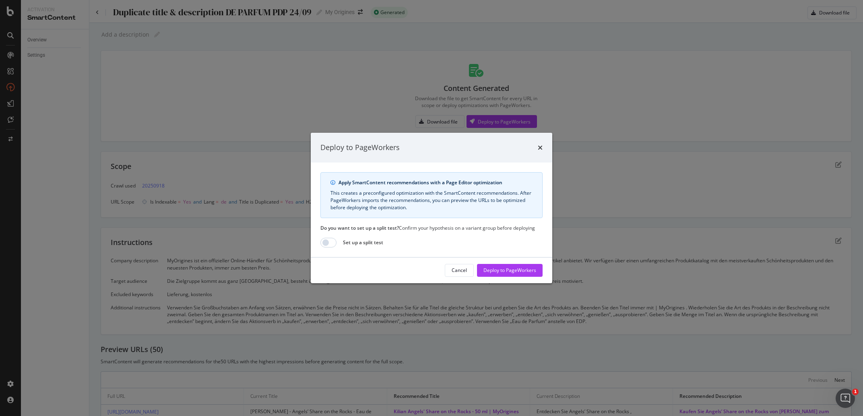
click at [527, 262] on div "Cancel Deploy to PageWorkers" at bounding box center [431, 271] width 241 height 26
click at [527, 268] on div "Deploy to PageWorkers" at bounding box center [509, 270] width 53 height 7
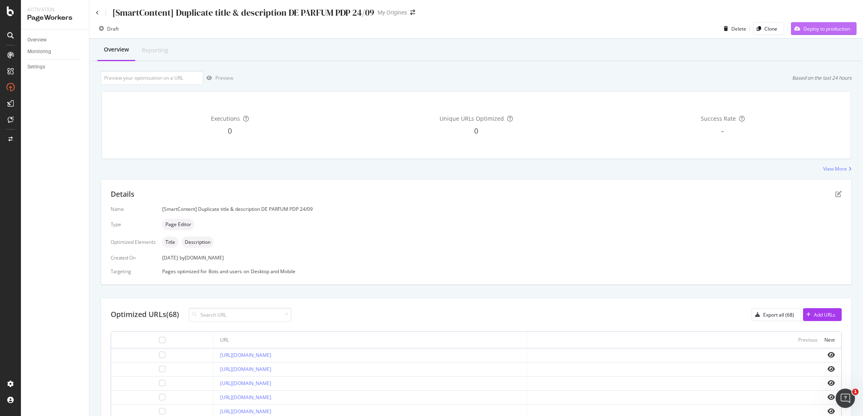
click at [796, 24] on div "Deploy to production" at bounding box center [820, 29] width 59 height 12
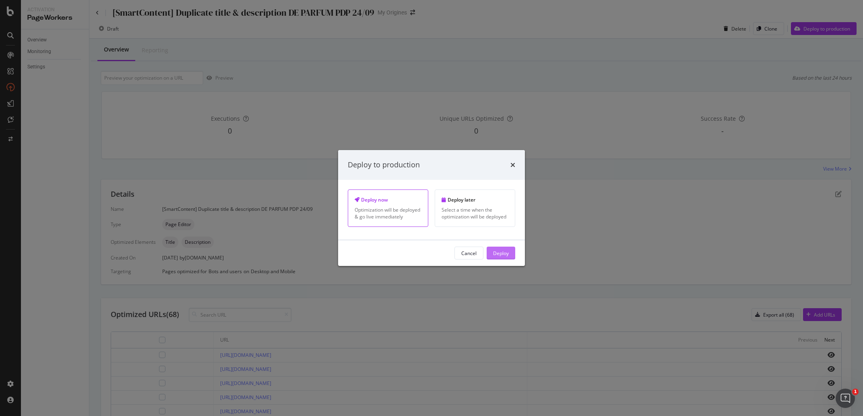
click at [511, 253] on button "Deploy" at bounding box center [500, 253] width 29 height 13
